Goal: Communication & Community: Ask a question

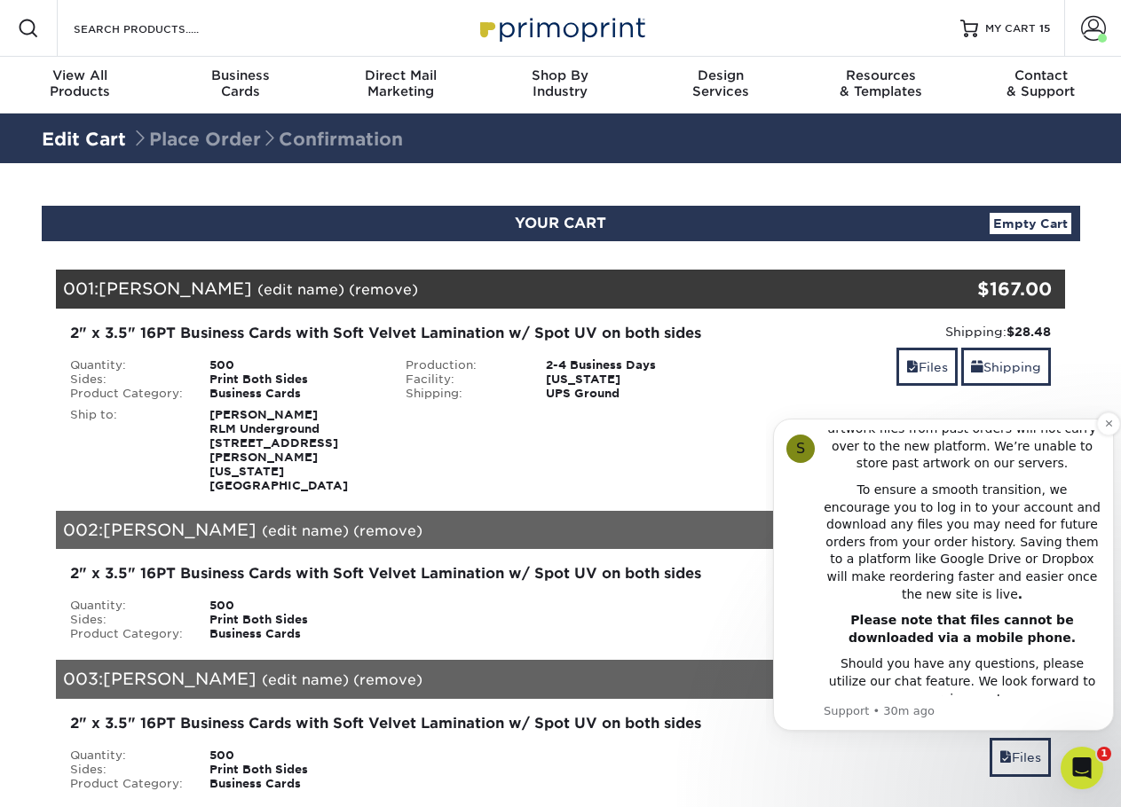
scroll to position [364, 0]
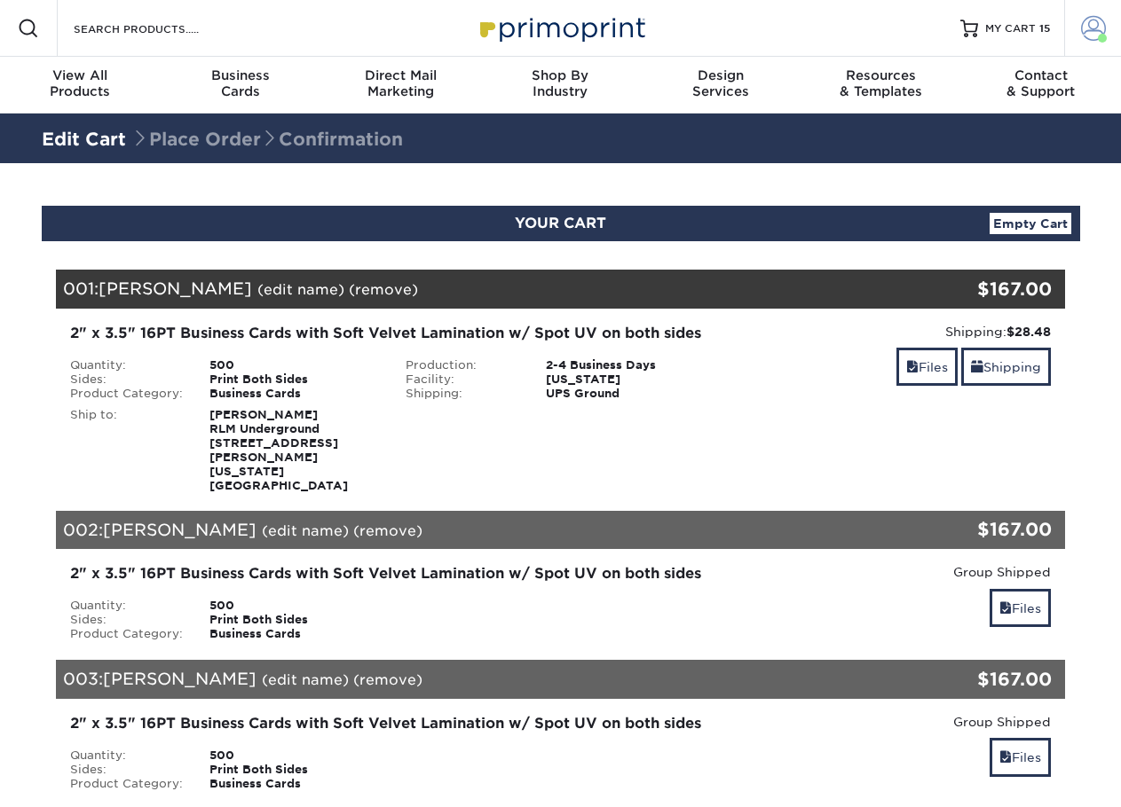
click at [1091, 37] on span at bounding box center [1093, 28] width 25 height 25
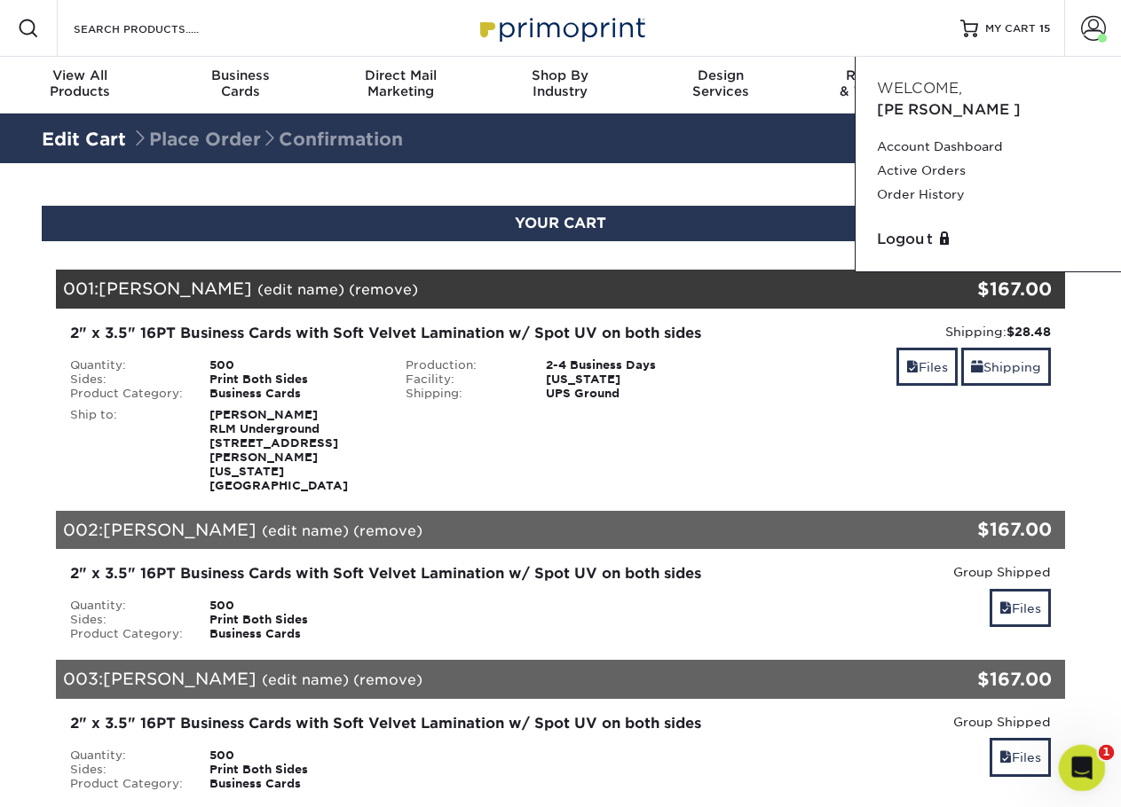
click at [1082, 762] on icon "Open Intercom Messenger" at bounding box center [1079, 765] width 29 height 29
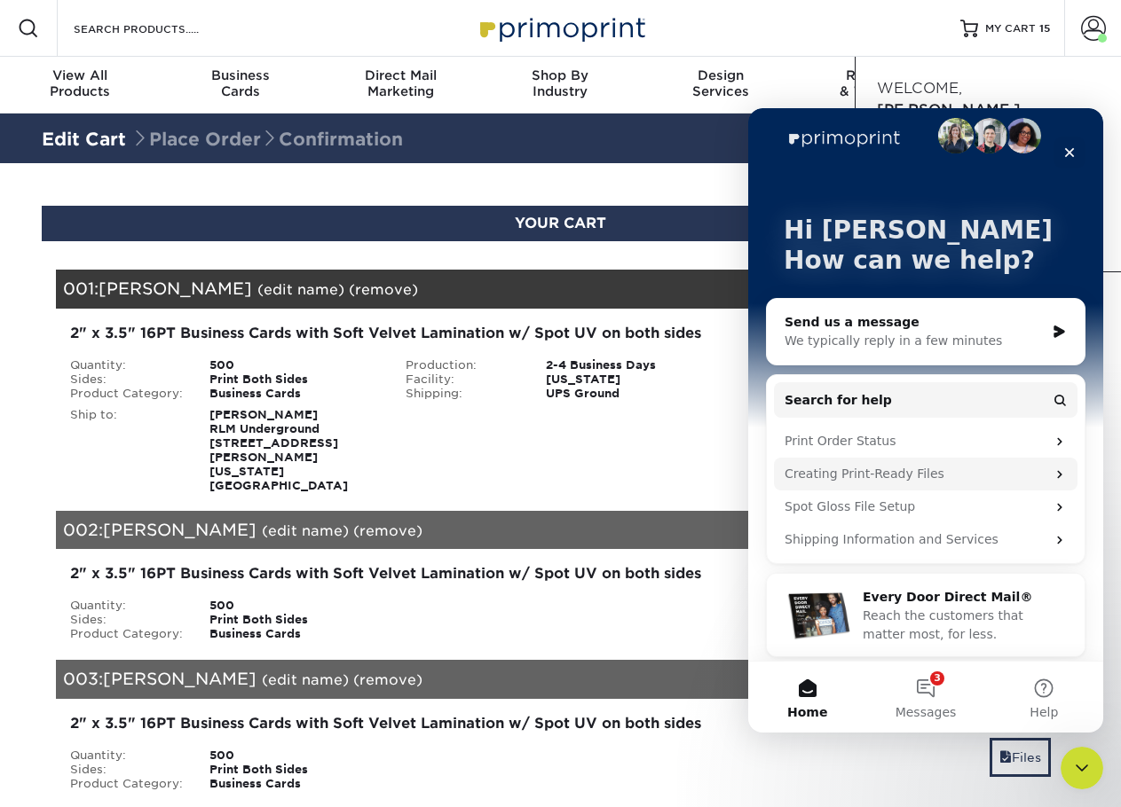
scroll to position [24, 0]
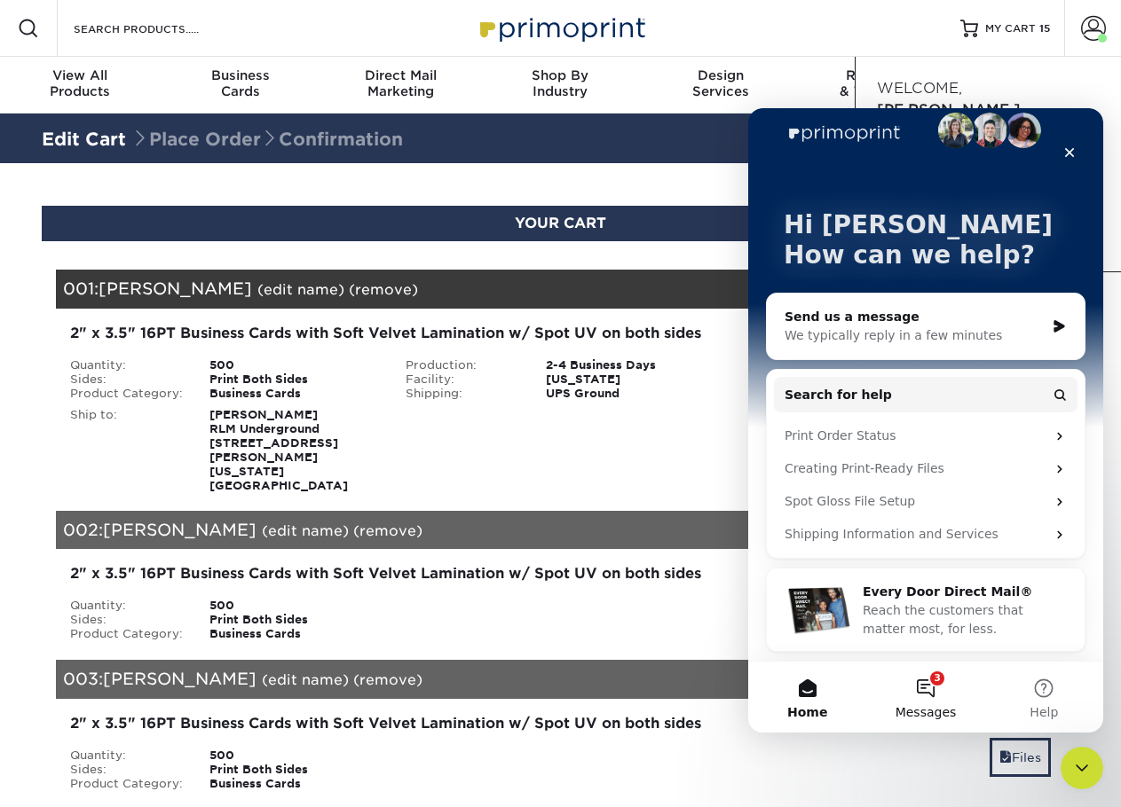
click at [935, 682] on button "3 Messages" at bounding box center [925, 697] width 118 height 71
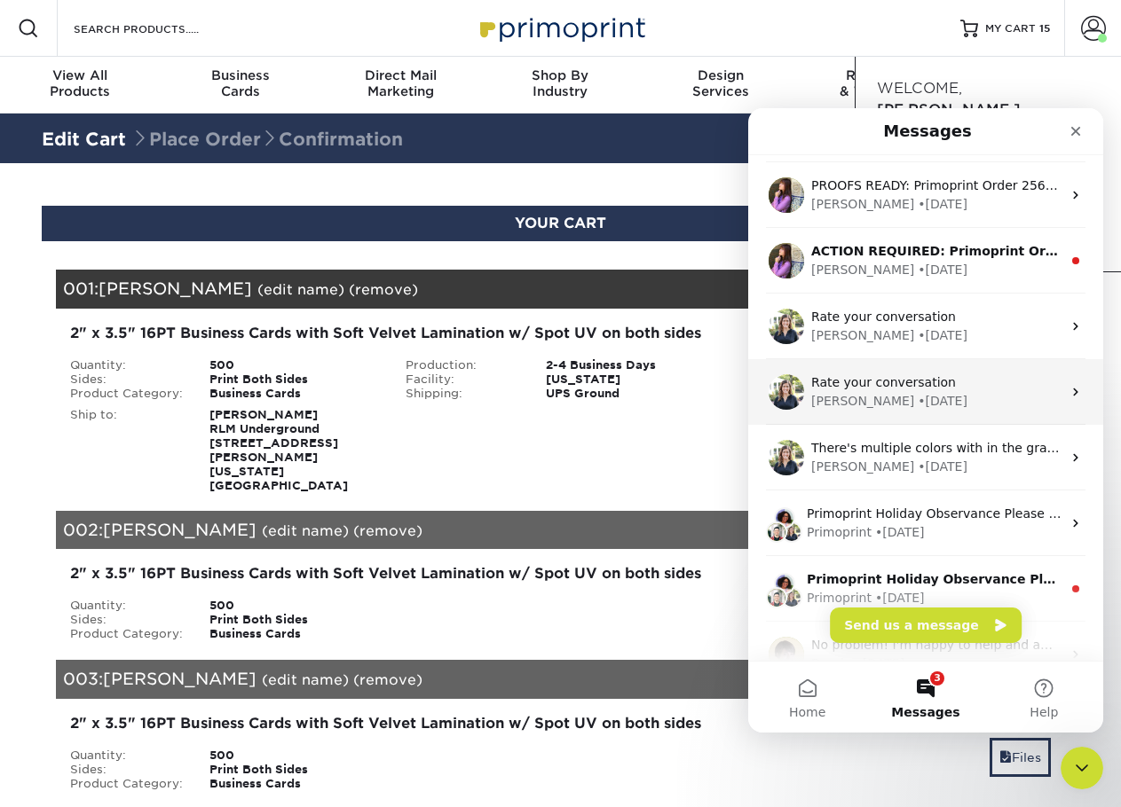
scroll to position [222, 0]
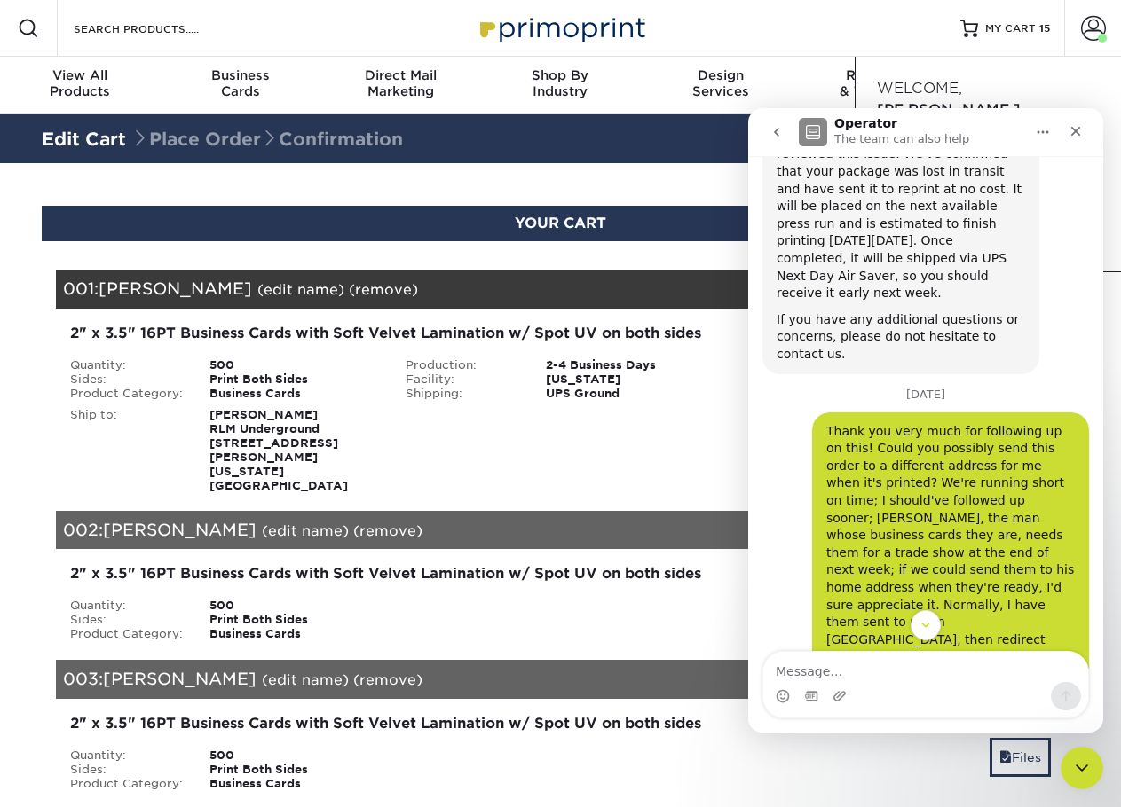
scroll to position [1437, 0]
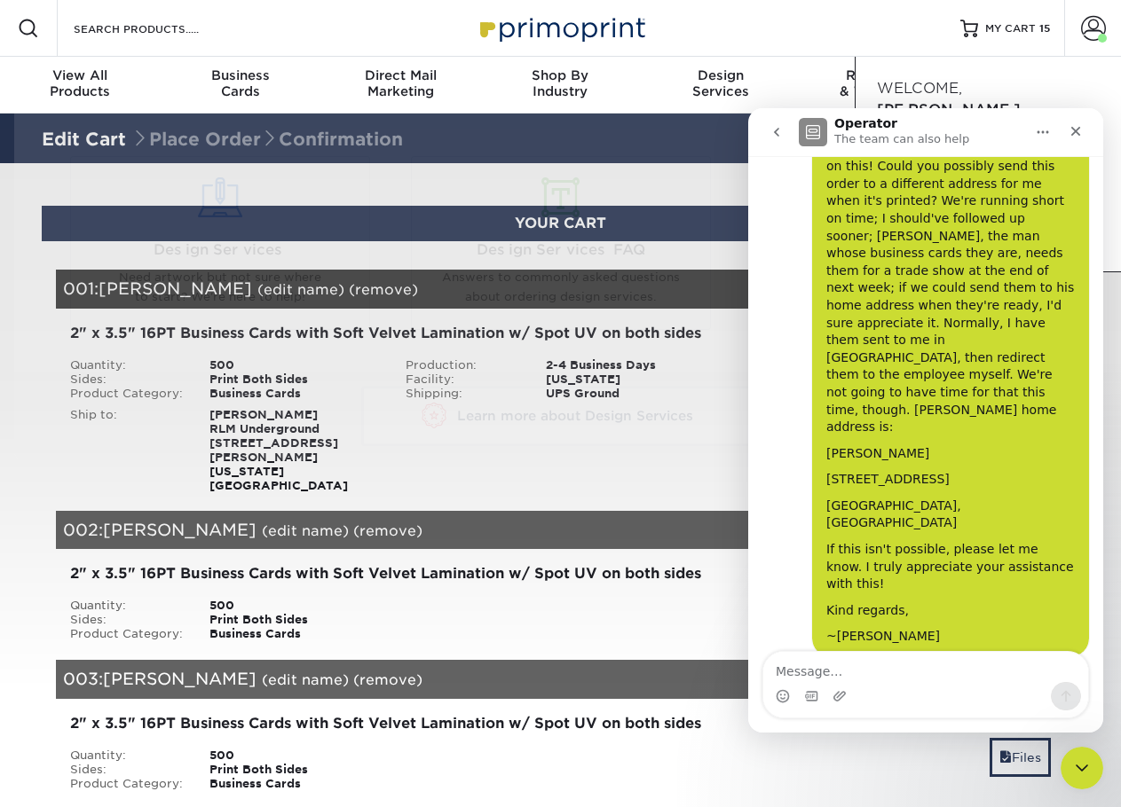
click at [780, 130] on icon "go back" at bounding box center [776, 132] width 14 height 14
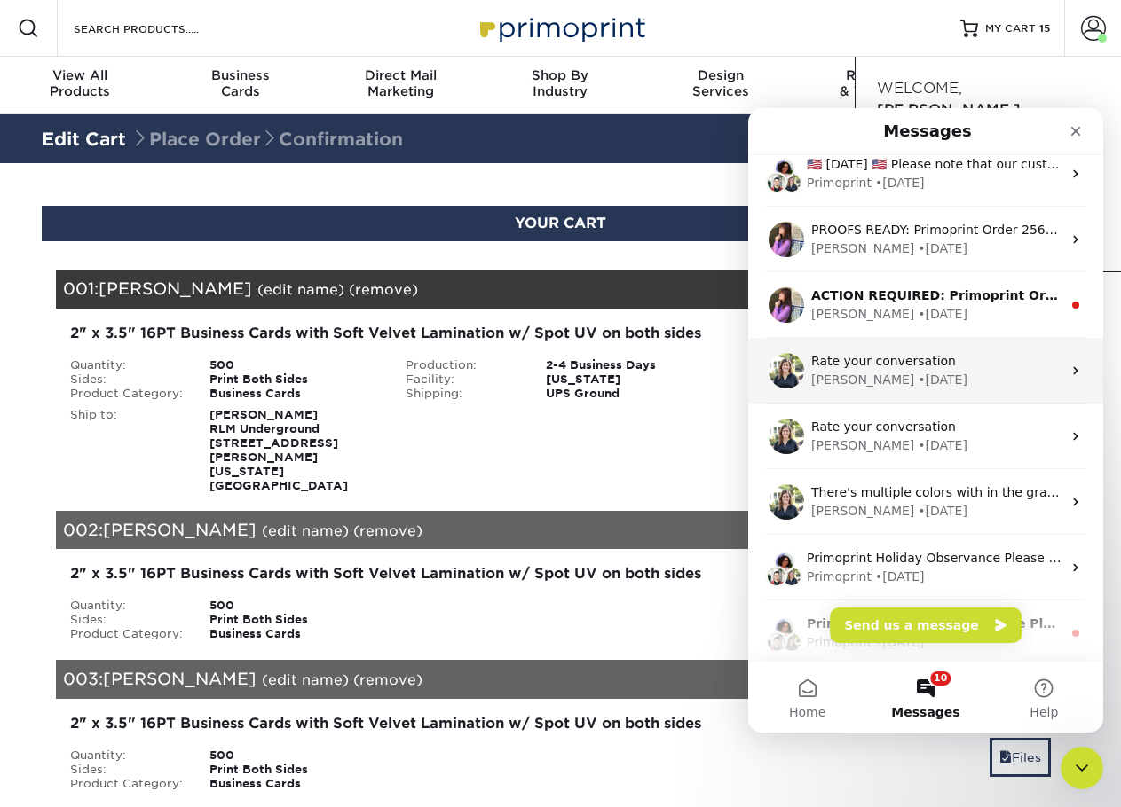
scroll to position [0, 0]
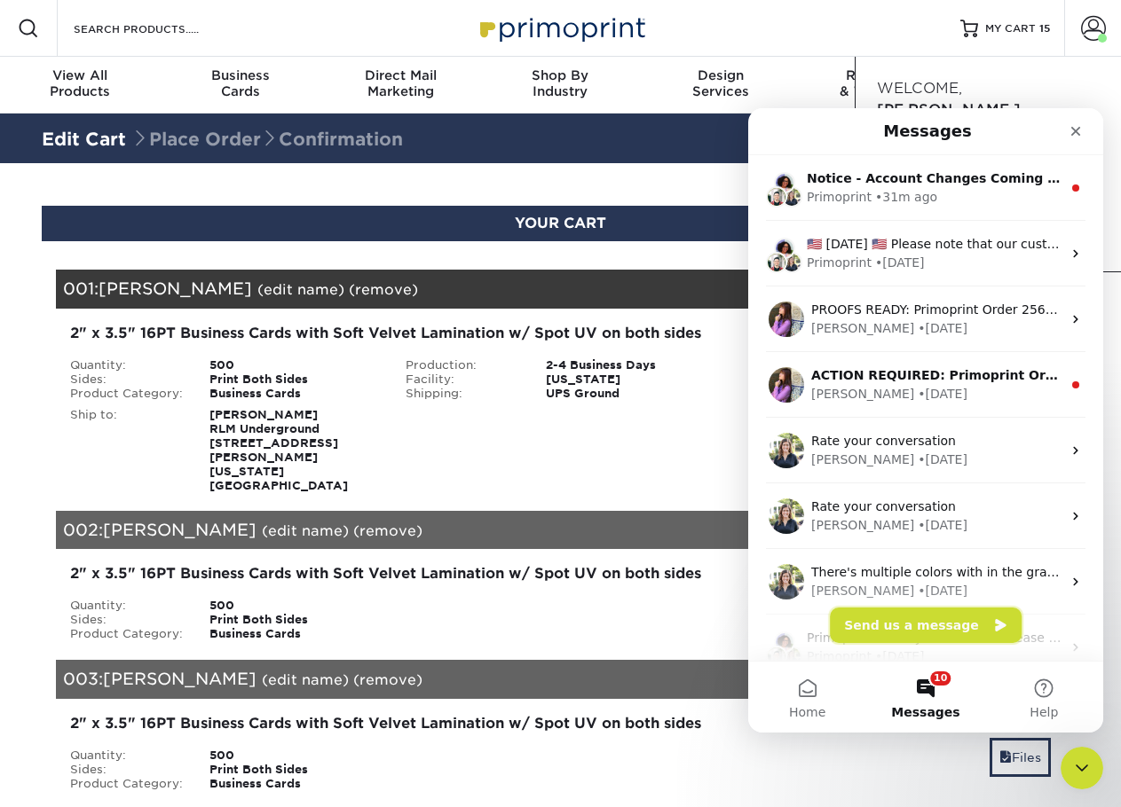
click at [955, 624] on button "Send us a message" at bounding box center [926, 625] width 192 height 35
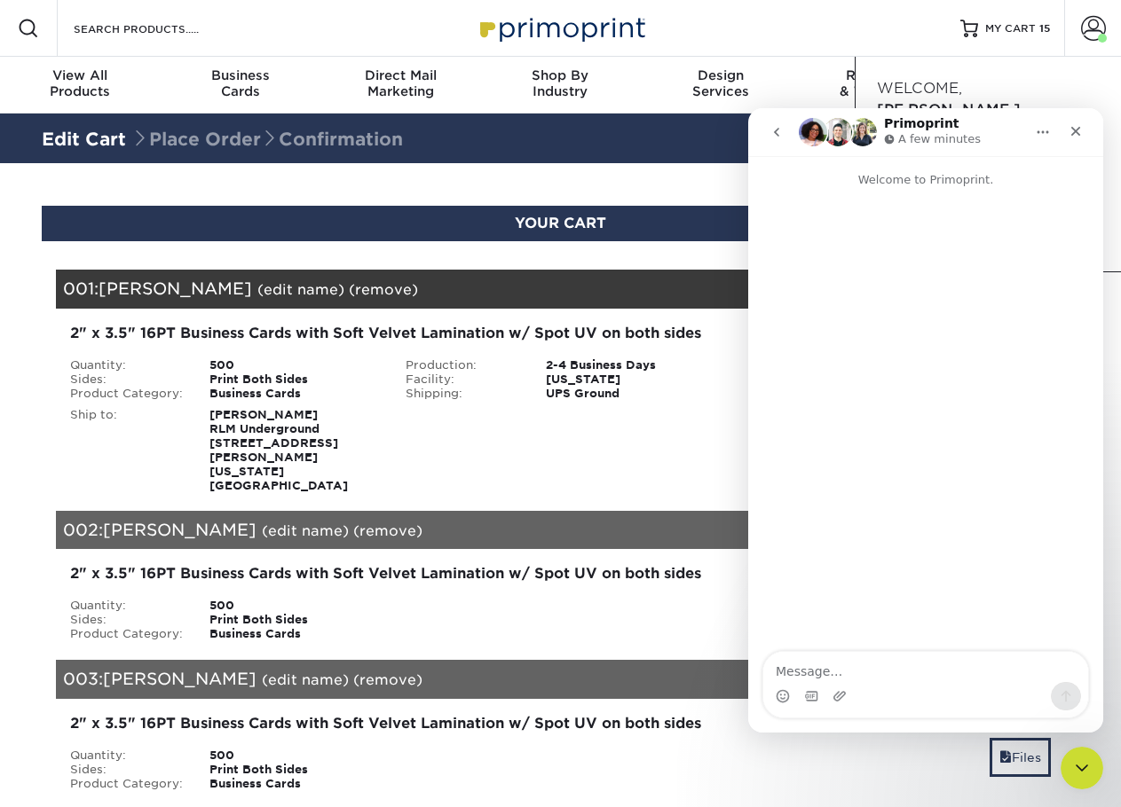
click at [893, 665] on textarea "Message…" at bounding box center [925, 667] width 325 height 30
click at [967, 672] on textarea "Hi there, Can you please help me remove one set of business cards from the list…" at bounding box center [925, 650] width 325 height 66
click at [1050, 668] on textarea "Hi there, Can you please help me remove one set of business cards from the list…" at bounding box center [925, 650] width 325 height 66
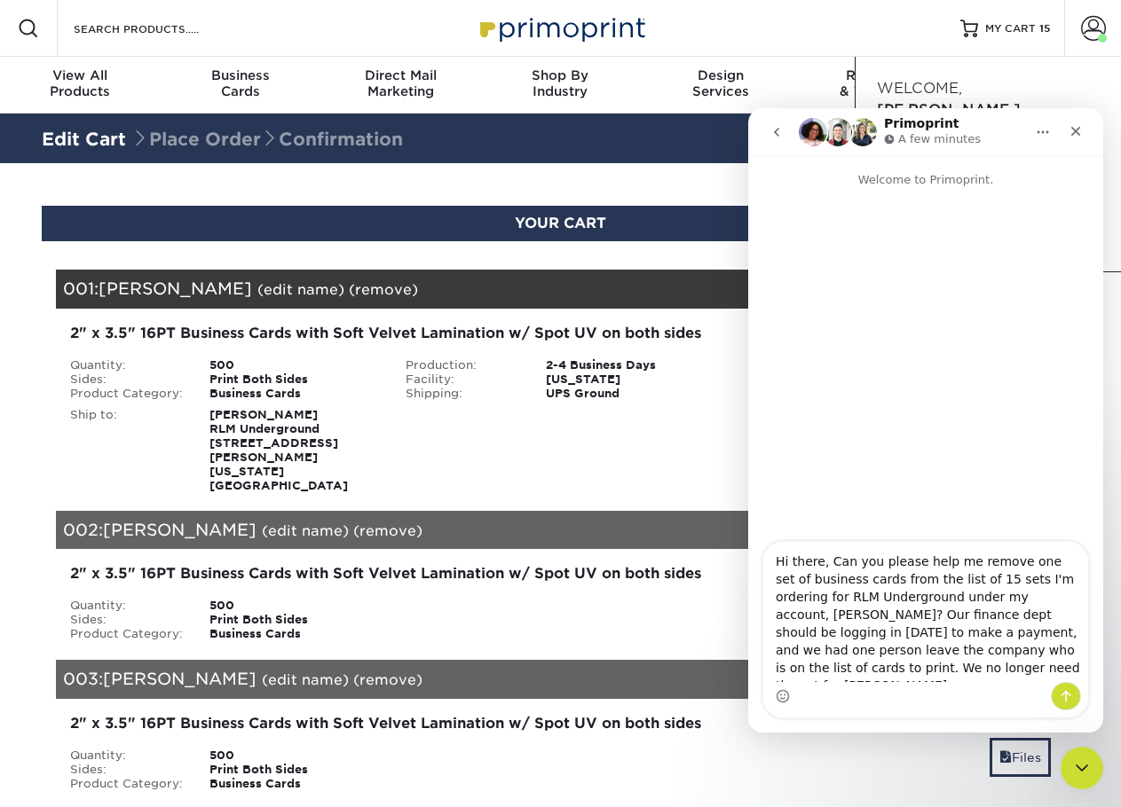
type textarea "Hi there, Can you please help me remove one set of business cards from the list…"
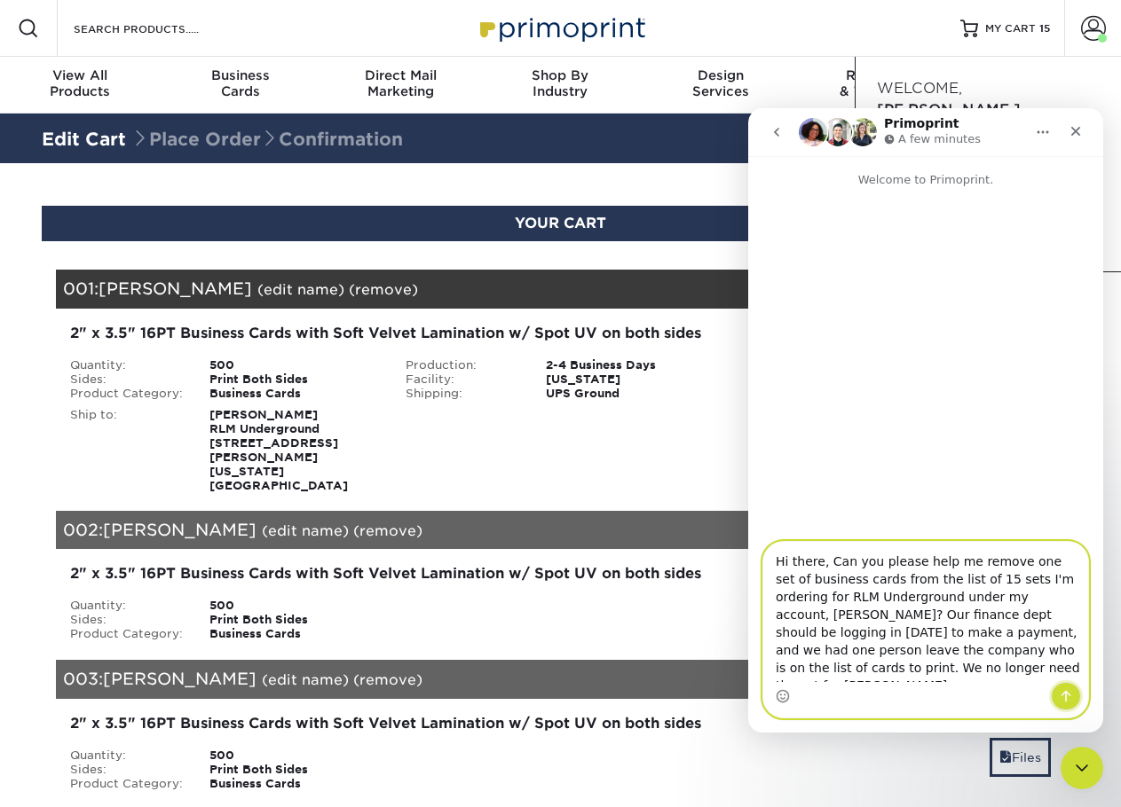
click at [1072, 698] on icon "Send a message…" at bounding box center [1065, 696] width 14 height 14
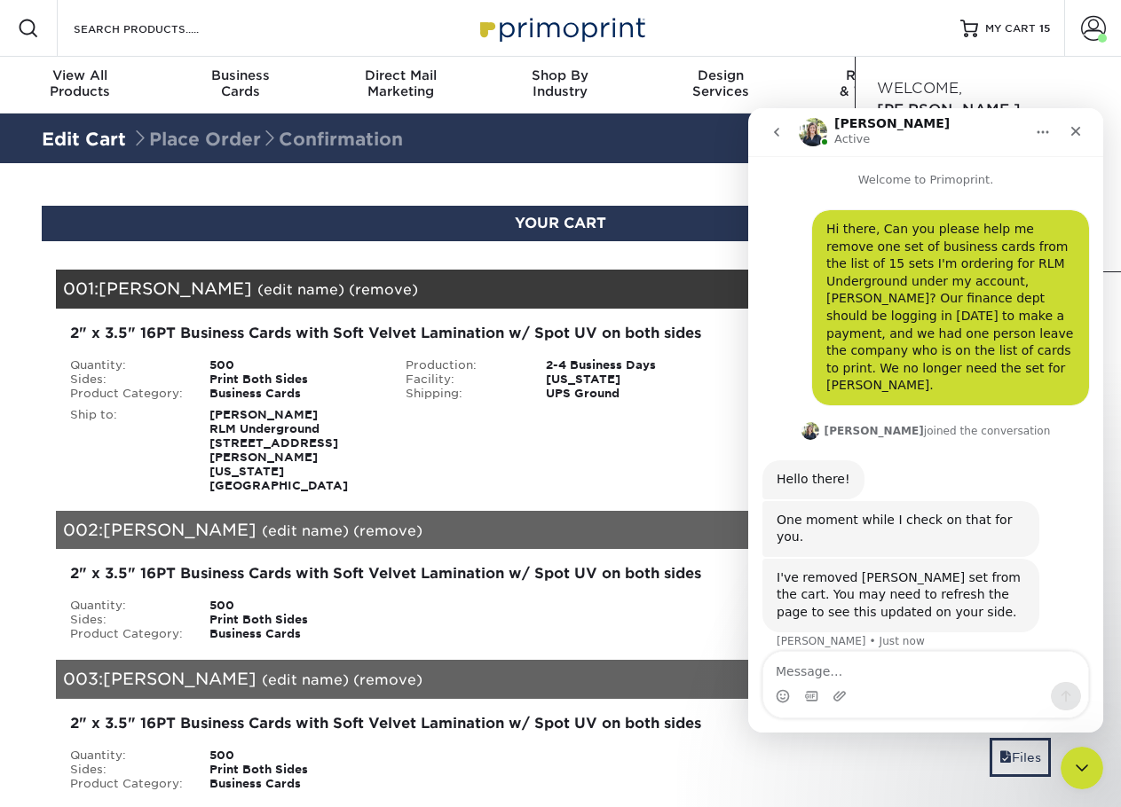
click at [867, 668] on textarea "Message…" at bounding box center [925, 667] width 325 height 30
type textarea "Thank you very much!"
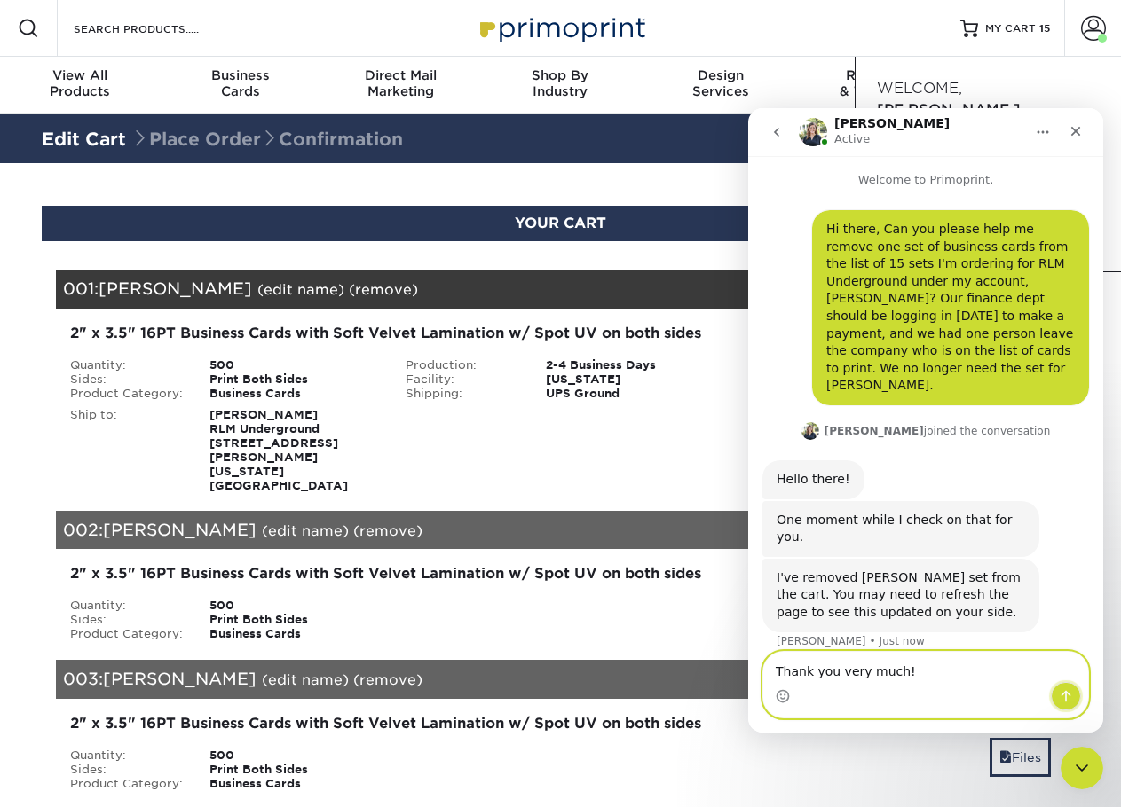
click at [1067, 702] on icon "Send a message…" at bounding box center [1065, 696] width 14 height 14
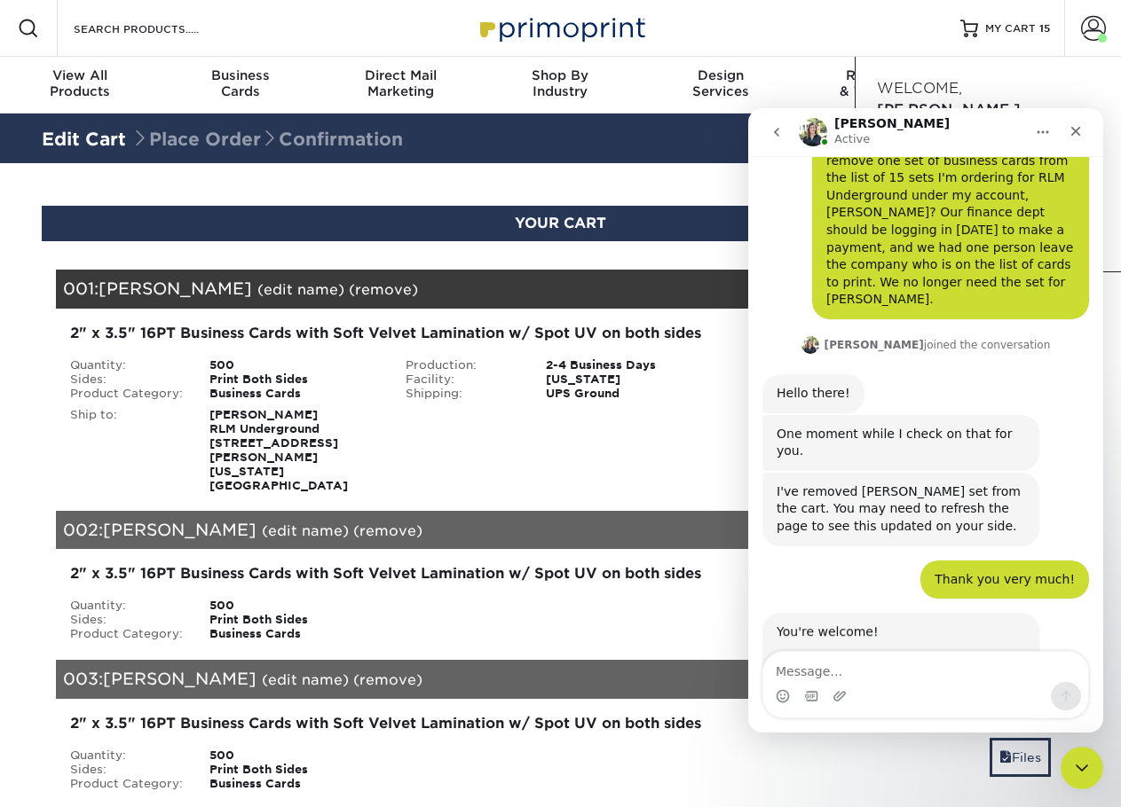
scroll to position [123, 0]
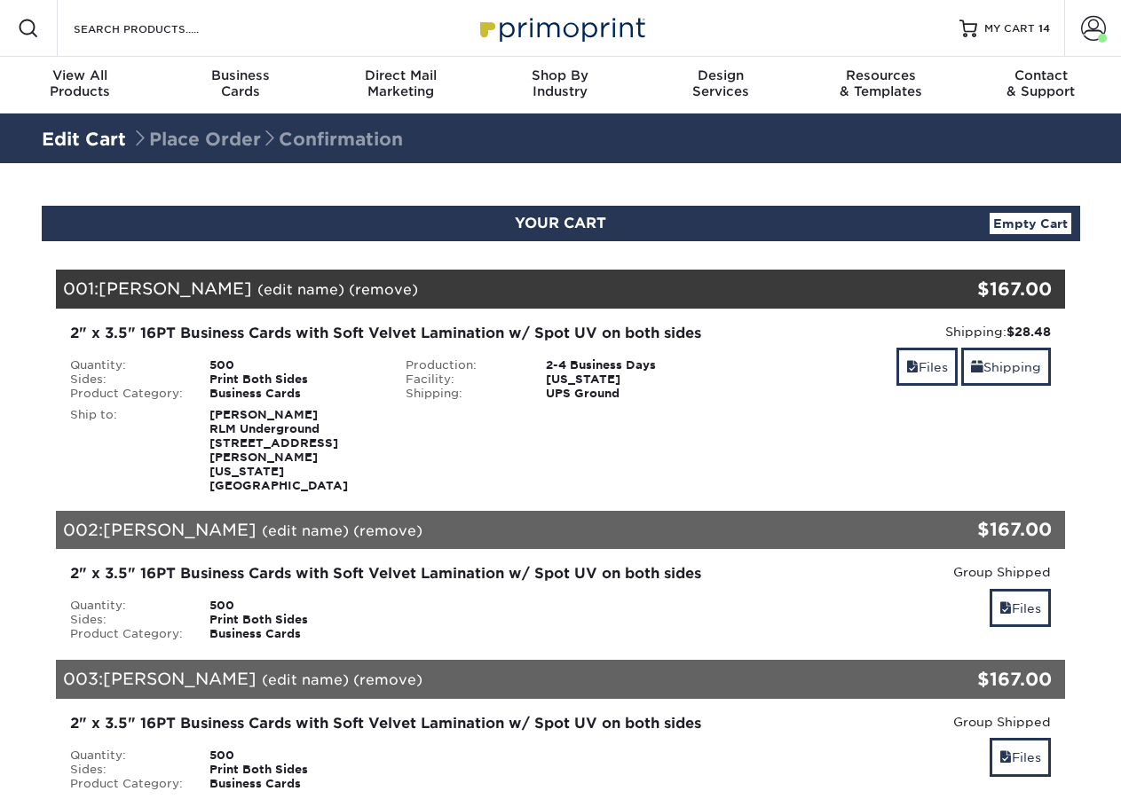
drag, startPoint x: 0, startPoint y: 0, endPoint x: 1113, endPoint y: 424, distance: 1190.6
click at [1012, 30] on span "MY CART" at bounding box center [1009, 28] width 51 height 15
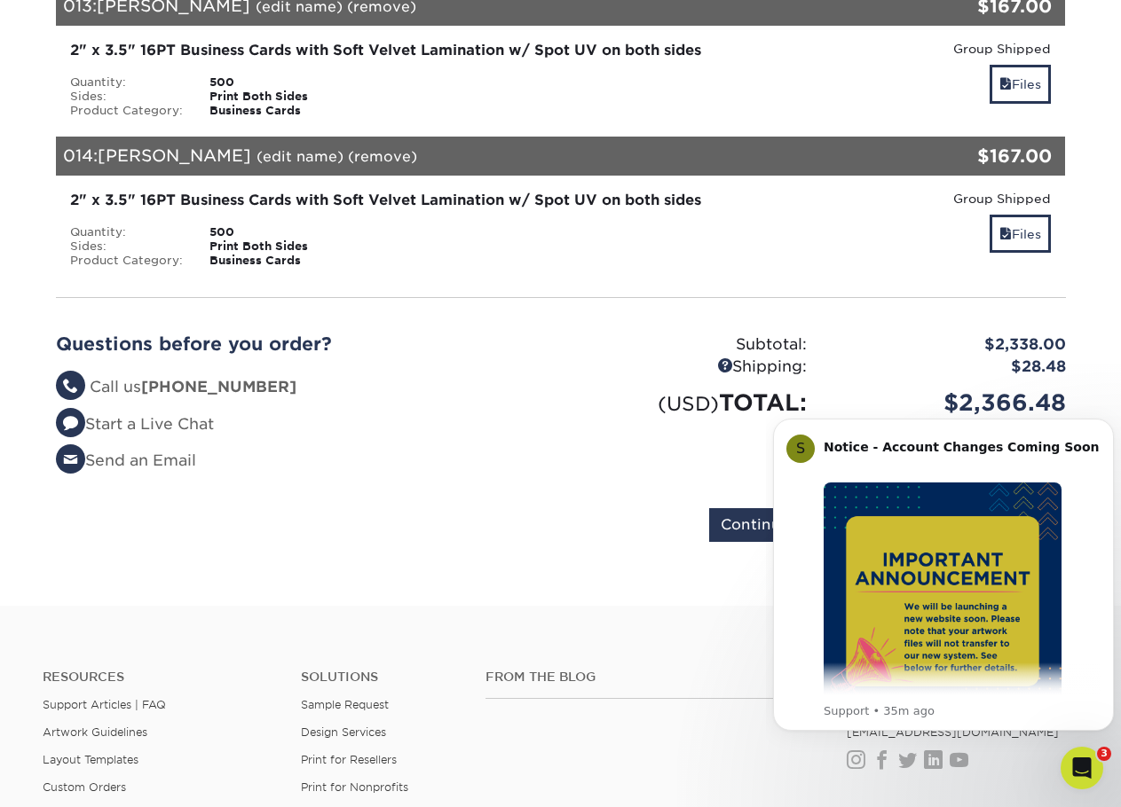
scroll to position [2015, 0]
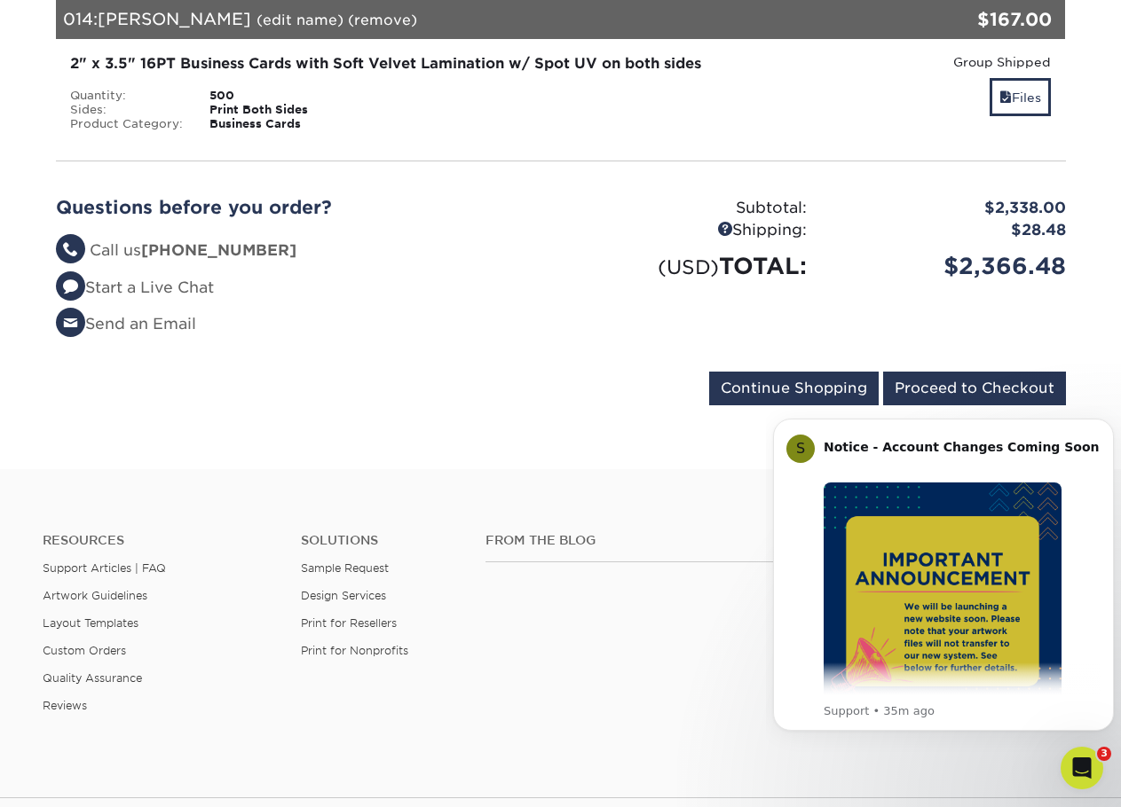
scroll to position [2458, 0]
